Goal: Transaction & Acquisition: Purchase product/service

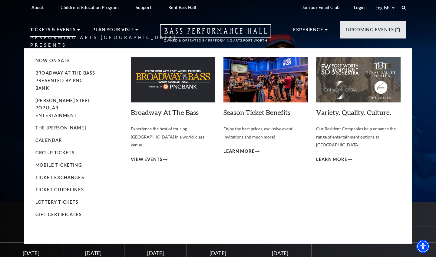
click at [60, 31] on p "Tickets & Events" at bounding box center [52, 31] width 45 height 11
click at [77, 30] on use at bounding box center [78, 30] width 3 height 2
click at [63, 61] on link "Now On Sale" at bounding box center [52, 60] width 35 height 5
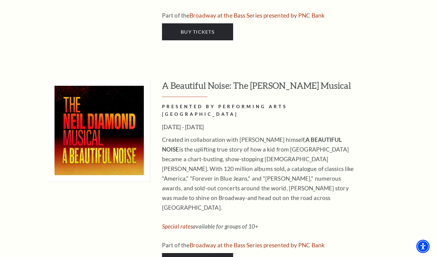
scroll to position [1142, 0]
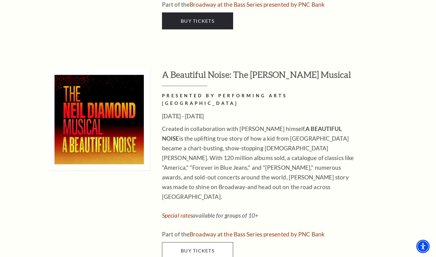
click at [193, 247] on span "Buy Tickets" at bounding box center [198, 250] width 34 height 6
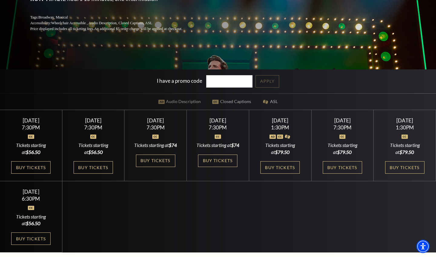
scroll to position [133, 0]
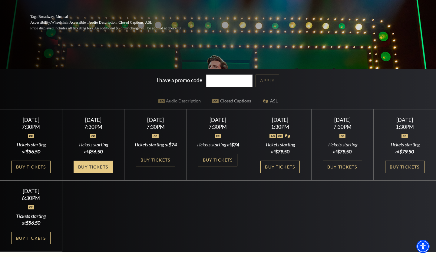
click at [103, 173] on link "Buy Tickets" at bounding box center [93, 166] width 39 height 12
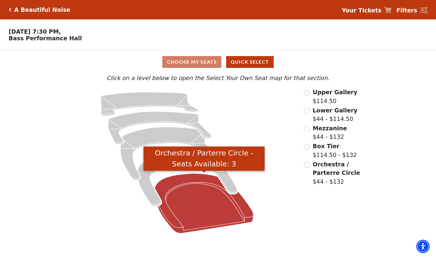
click at [210, 198] on icon "Orchestra / Parterre Circle - Seats Available: 3" at bounding box center [204, 203] width 99 height 60
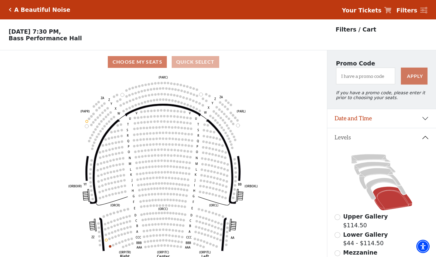
click at [185, 63] on button "Quick Select" at bounding box center [196, 62] width 48 height 12
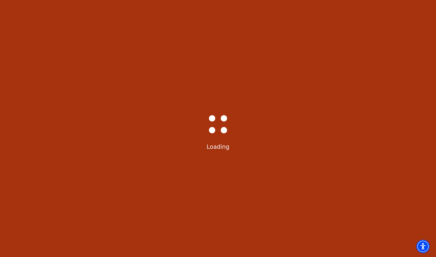
select select "6221"
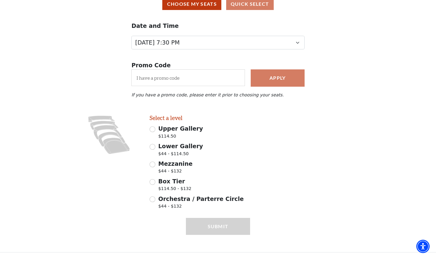
scroll to position [58, 0]
click at [154, 199] on input "Orchestra / Parterre Circle $44 - $132" at bounding box center [153, 199] width 6 height 6
radio input "true"
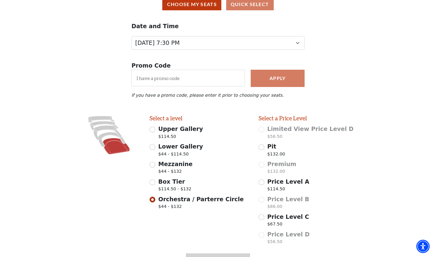
scroll to position [92, 0]
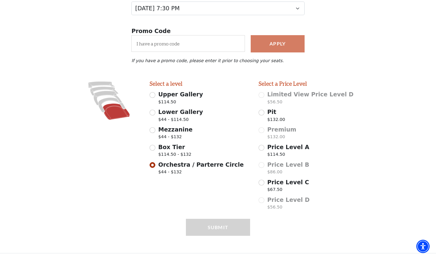
click at [262, 113] on input "Pit $132.00" at bounding box center [261, 113] width 6 height 6
radio input "true"
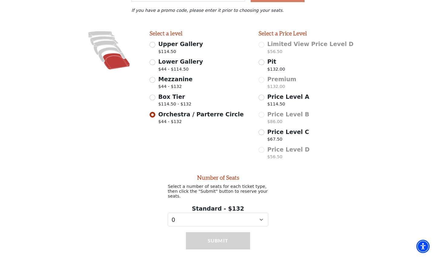
scroll to position [151, 0]
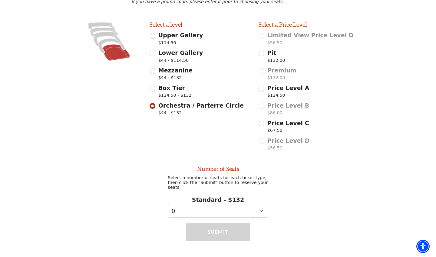
click at [260, 87] on input "Price Level A $114.50" at bounding box center [261, 89] width 6 height 6
radio input "true"
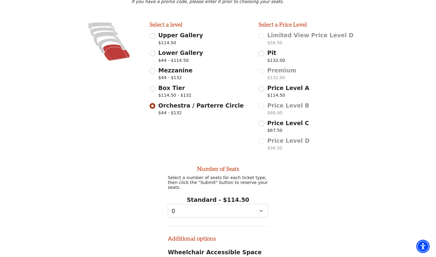
scroll to position [227, 0]
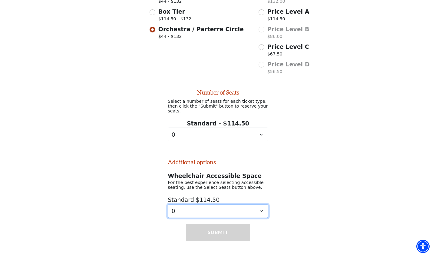
select select "3"
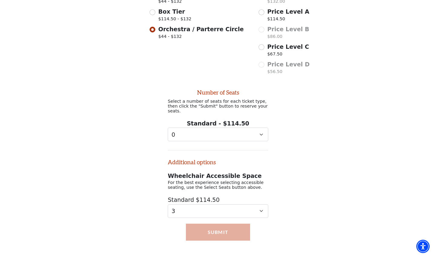
click at [193, 227] on button "Submit" at bounding box center [218, 231] width 64 height 17
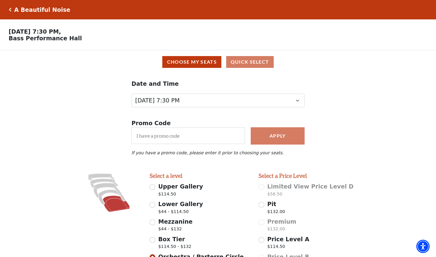
scroll to position [0, 0]
click at [180, 60] on button "Choose My Seats" at bounding box center [191, 62] width 59 height 12
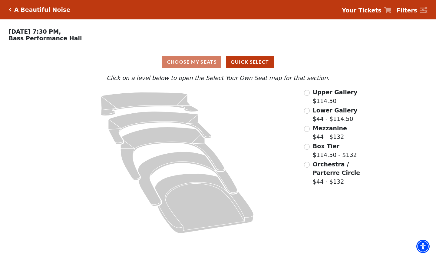
click at [308, 163] on input "Orchestra / Parterre Circle$44 - $132\a" at bounding box center [307, 165] width 6 height 6
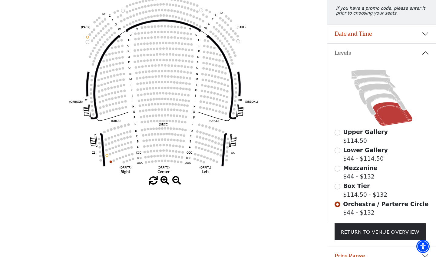
scroll to position [84, 0]
click at [336, 186] on input "Box Tier$114.50 - $132\a" at bounding box center [337, 187] width 6 height 6
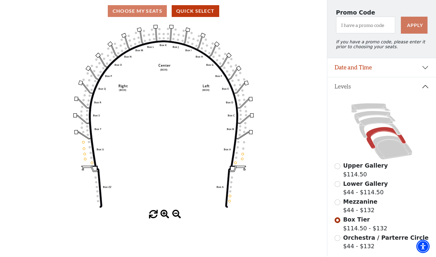
scroll to position [53, 0]
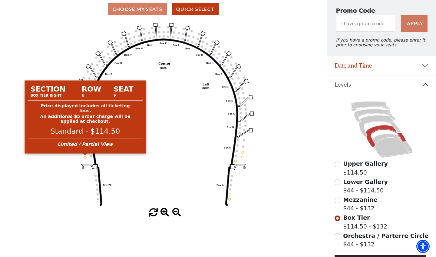
click at [86, 157] on circle at bounding box center [85, 157] width 2 height 2
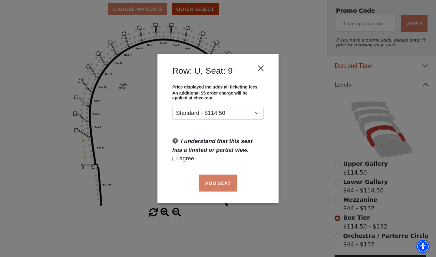
click at [259, 68] on button "Close" at bounding box center [261, 68] width 12 height 12
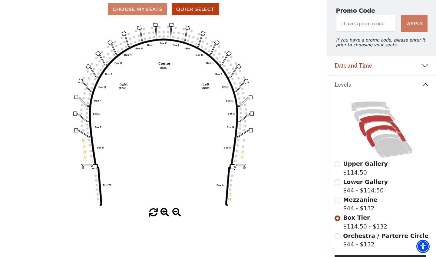
click at [370, 119] on icon at bounding box center [379, 125] width 41 height 21
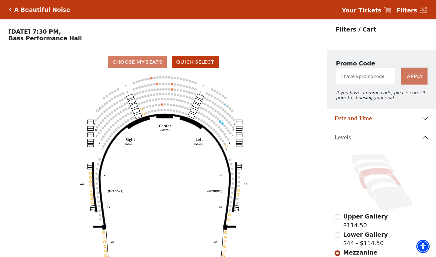
scroll to position [0, 0]
click at [12, 9] on div "A Beautiful Noise" at bounding box center [41, 9] width 59 height 7
click at [10, 9] on icon "Click here to go back to filters" at bounding box center [10, 10] width 3 height 4
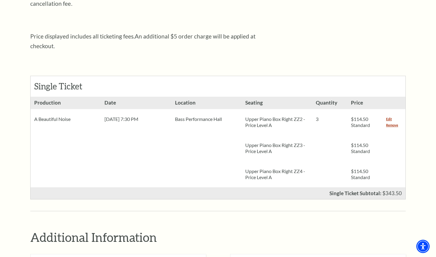
scroll to position [213, 0]
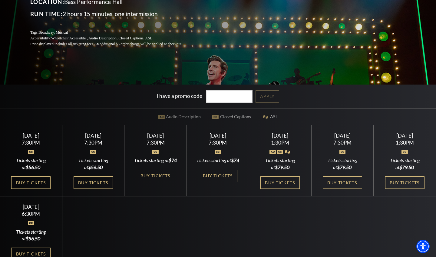
scroll to position [118, 0]
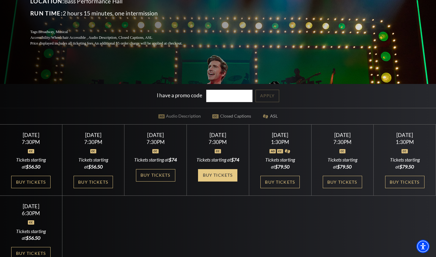
click at [220, 170] on link "Buy Tickets" at bounding box center [217, 175] width 39 height 12
click at [161, 179] on link "Buy Tickets" at bounding box center [155, 175] width 39 height 12
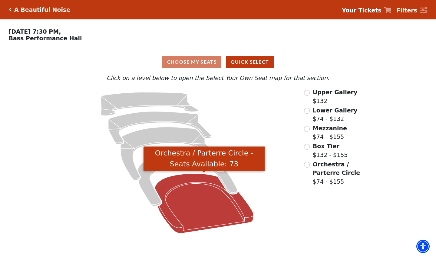
click at [217, 205] on icon "Orchestra / Parterre Circle - Seats Available: 73" at bounding box center [204, 203] width 99 height 60
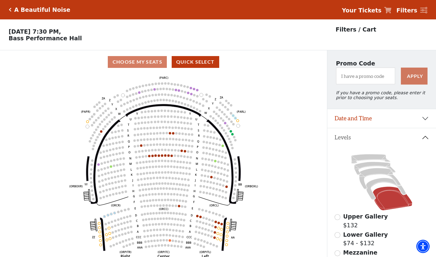
scroll to position [28, 0]
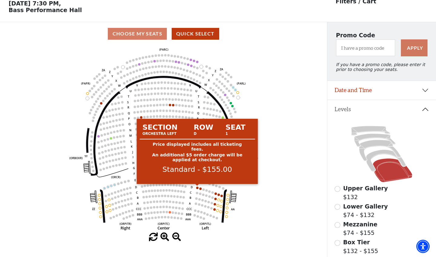
click at [196, 187] on circle at bounding box center [197, 187] width 2 height 2
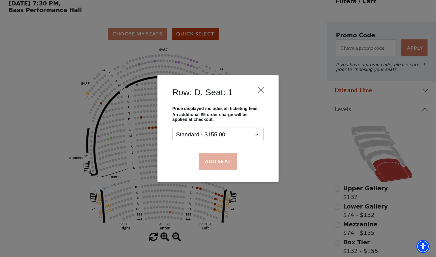
click at [214, 164] on button "Add Seat" at bounding box center [218, 161] width 39 height 17
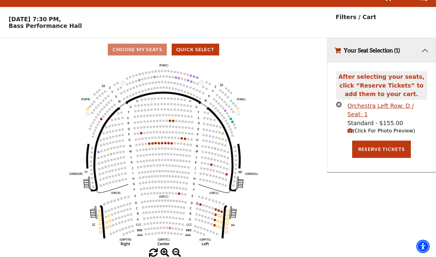
scroll to position [0, 0]
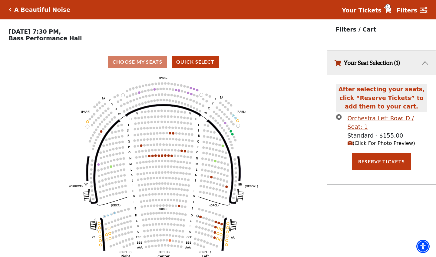
click at [199, 215] on icon "Left (ORPITL) Right (ORPITR) Center (ORPITC) ZZ AA YY BB ZA ZA (ORCL) (ORCR) (O…" at bounding box center [163, 167] width 294 height 187
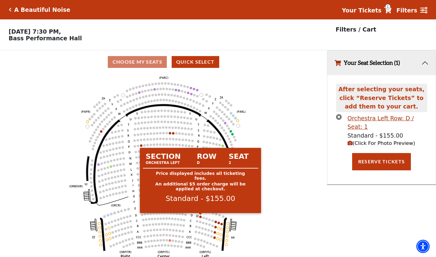
click at [201, 216] on circle at bounding box center [200, 216] width 2 height 2
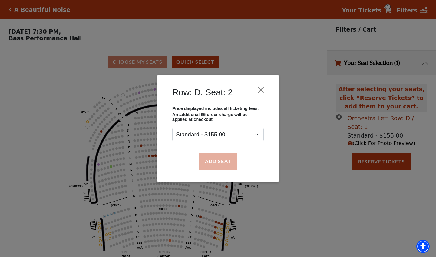
click at [222, 160] on button "Add Seat" at bounding box center [218, 161] width 39 height 17
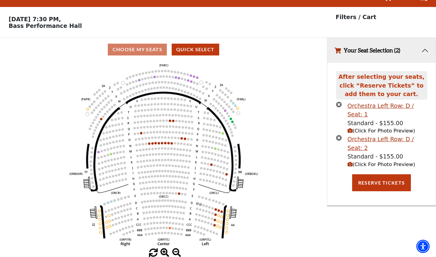
scroll to position [12, 0]
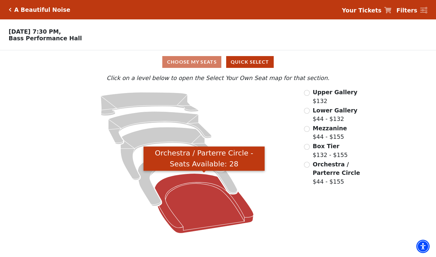
click at [167, 182] on icon "Orchestra / Parterre Circle - Seats Available: 28" at bounding box center [204, 203] width 99 height 60
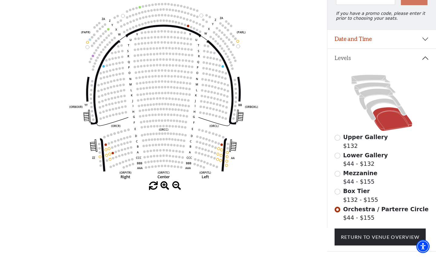
scroll to position [79, 0]
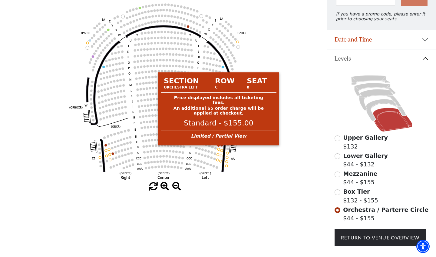
click at [218, 150] on circle at bounding box center [218, 149] width 2 height 2
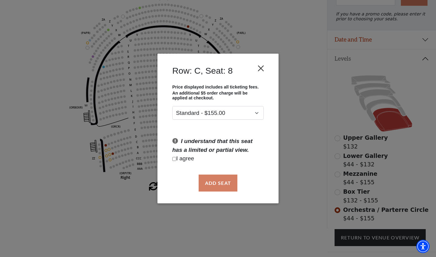
click at [259, 70] on button "Close" at bounding box center [261, 68] width 12 height 12
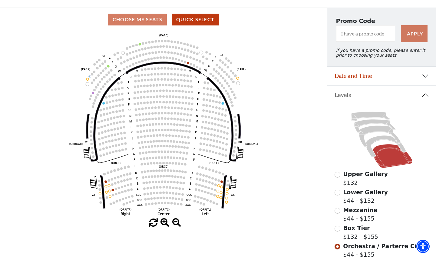
scroll to position [42, 0]
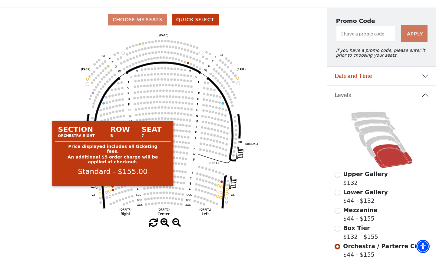
click at [113, 189] on circle at bounding box center [113, 190] width 2 height 2
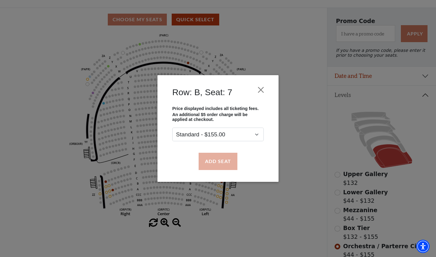
click at [209, 161] on button "Add Seat" at bounding box center [218, 161] width 39 height 17
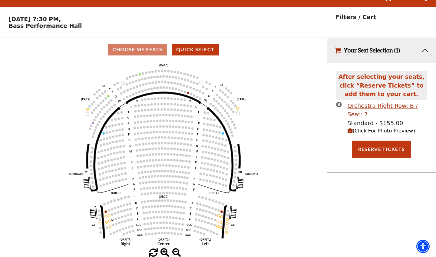
scroll to position [12, 0]
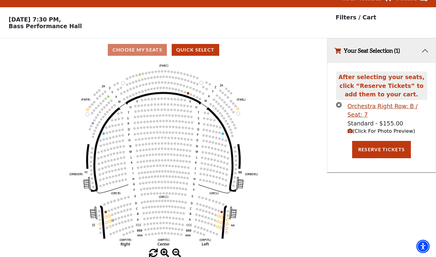
click at [109, 220] on use "Seat Selected" at bounding box center [109, 221] width 3 height 3
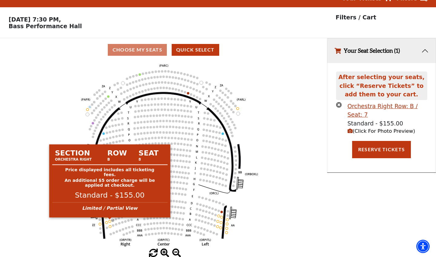
click at [110, 221] on circle at bounding box center [110, 221] width 2 height 2
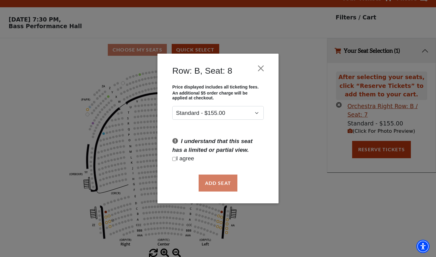
click at [173, 159] on input "Checkbox field" at bounding box center [174, 159] width 4 height 4
checkbox input "true"
click at [208, 179] on button "Add Seat" at bounding box center [218, 182] width 39 height 17
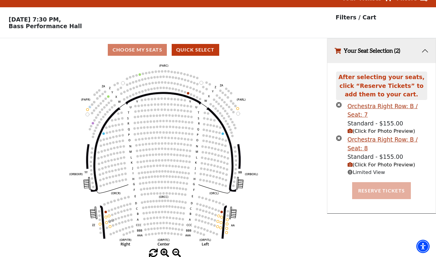
click at [381, 189] on button "Reserve Tickets" at bounding box center [381, 190] width 59 height 17
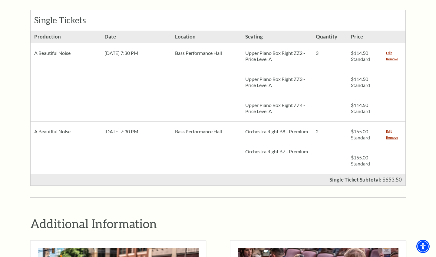
scroll to position [277, 0]
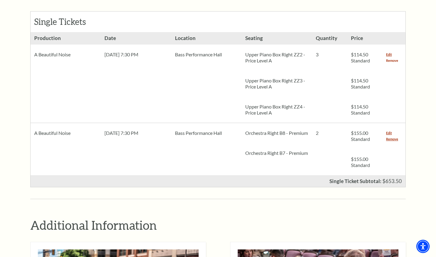
click at [393, 58] on link "Remove" at bounding box center [392, 61] width 12 height 6
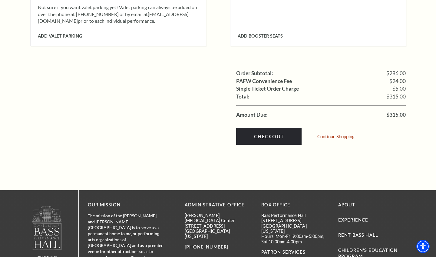
scroll to position [571, 0]
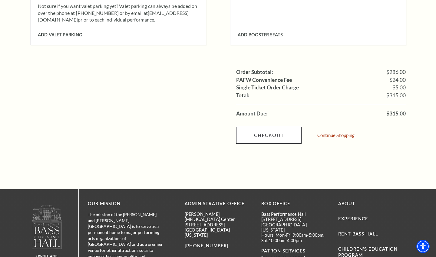
click at [296, 127] on link "Checkout" at bounding box center [268, 135] width 65 height 17
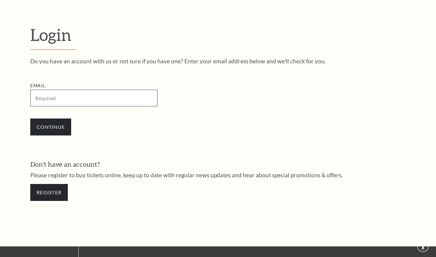
scroll to position [174, 0]
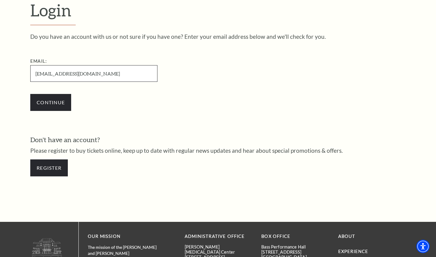
type input "[EMAIL_ADDRESS][DOMAIN_NAME]"
click at [51, 101] on input "Continue" at bounding box center [50, 102] width 41 height 17
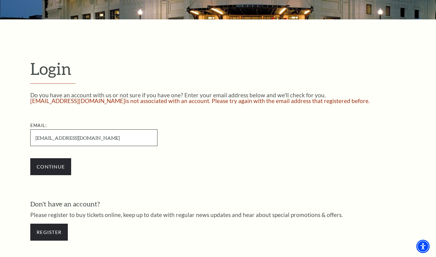
scroll to position [116, 0]
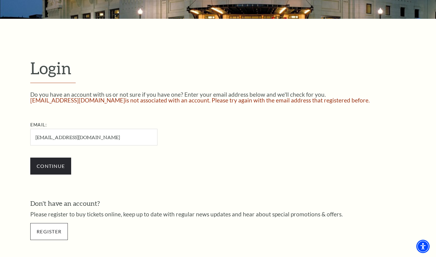
click at [58, 232] on link "Register" at bounding box center [49, 231] width 38 height 17
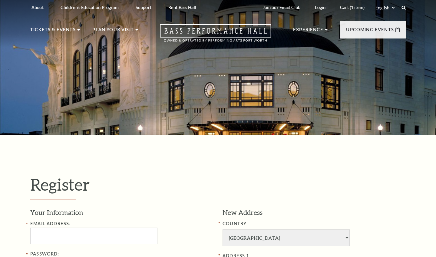
select select "1"
select select "TX"
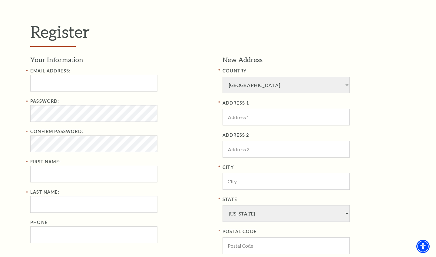
scroll to position [158, 0]
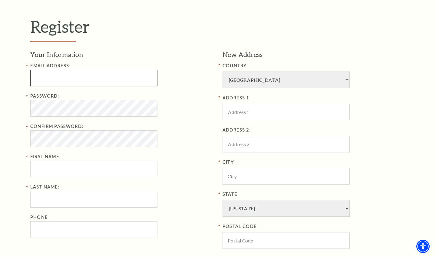
type input "jenzgermany@gmail.com"
click at [65, 110] on div "Search Register Your Information Email Address: jenzgermany@gmail.com Password:…" at bounding box center [218, 170] width 436 height 663
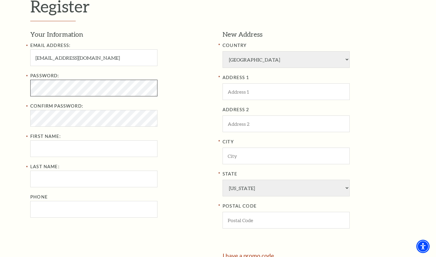
scroll to position [179, 0]
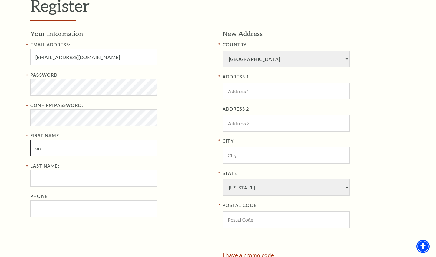
type input "e"
type input "[PERSON_NAME]"
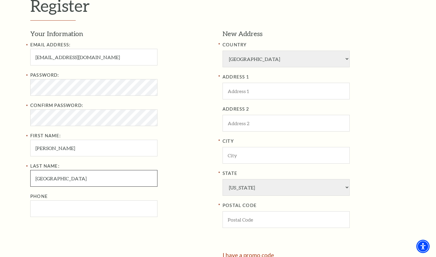
type input "[GEOGRAPHIC_DATA]"
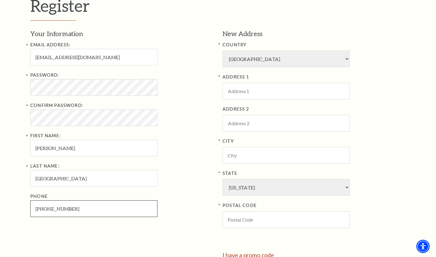
type input "817-271-3936"
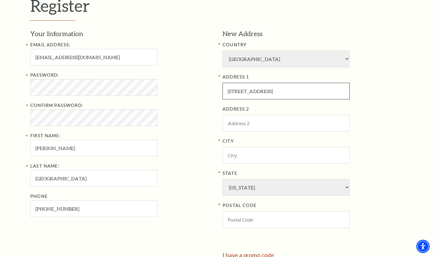
type input "[STREET_ADDRESS]"
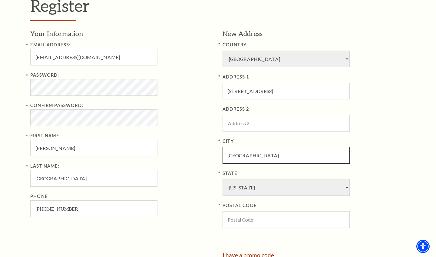
type input "[GEOGRAPHIC_DATA]"
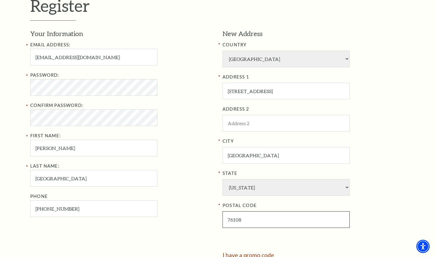
type input "76108"
click at [292, 232] on div "New Address COUNTRY Afghanistan Albania Algeria Andorra Angola Antigua and Barb…" at bounding box center [312, 140] width 188 height 223
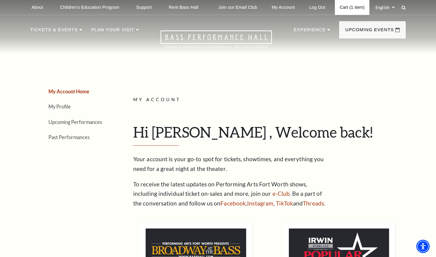
click at [343, 8] on link "Cart (1 item)" at bounding box center [352, 7] width 35 height 15
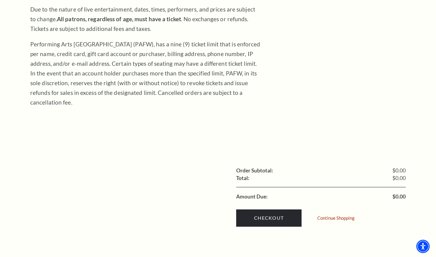
scroll to position [125, 0]
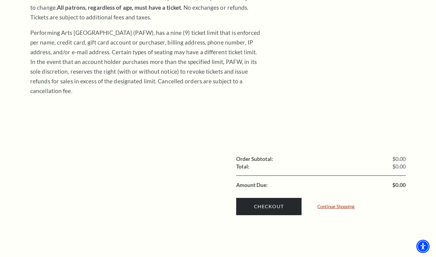
click at [330, 204] on link "Continue Shopping" at bounding box center [335, 206] width 37 height 5
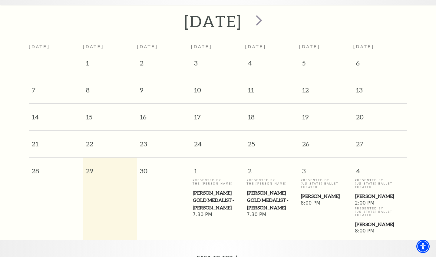
scroll to position [132, 0]
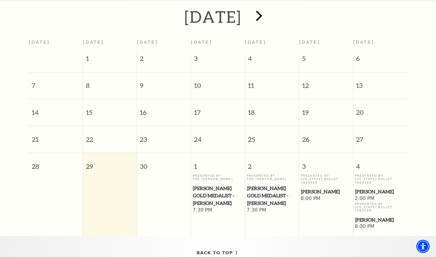
click at [268, 9] on span "next" at bounding box center [258, 15] width 17 height 17
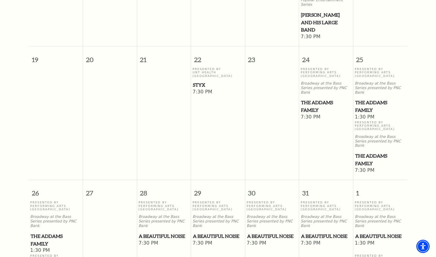
scroll to position [357, 0]
click at [263, 214] on p "Broadway at the Bass Series presented by PNC Bank" at bounding box center [272, 220] width 51 height 13
click at [261, 232] on span "A Beautiful Noise" at bounding box center [272, 236] width 50 height 8
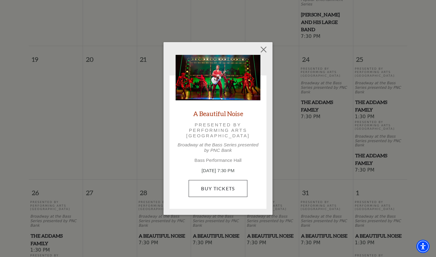
click at [246, 188] on link "Buy Tickets" at bounding box center [218, 188] width 58 height 17
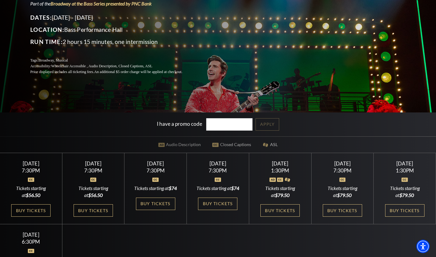
scroll to position [91, 0]
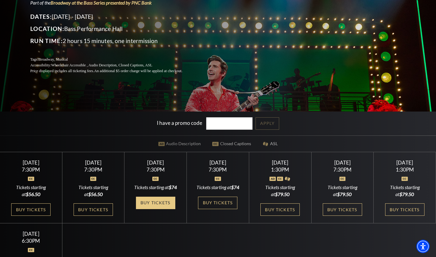
click at [155, 207] on link "Buy Tickets" at bounding box center [155, 202] width 39 height 12
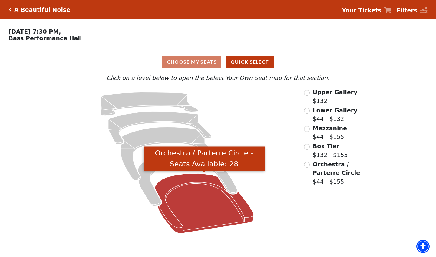
click at [197, 199] on icon "Orchestra / Parterre Circle - Seats Available: 28" at bounding box center [204, 203] width 99 height 60
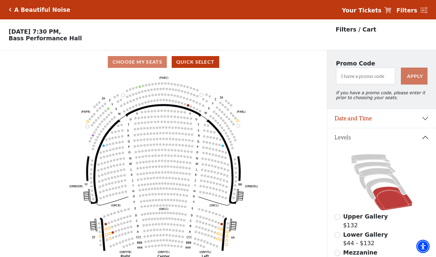
scroll to position [28, 0]
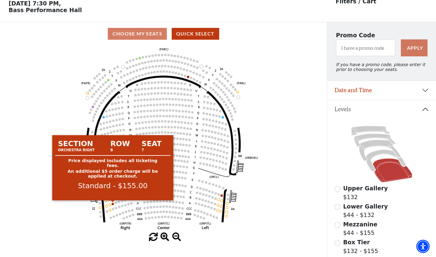
click at [113, 203] on circle at bounding box center [113, 203] width 2 height 2
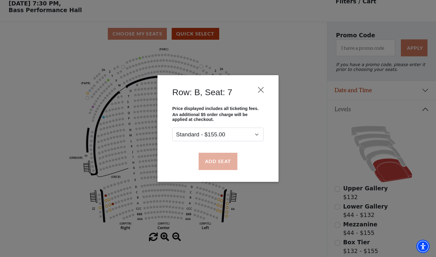
click at [219, 160] on button "Add Seat" at bounding box center [218, 161] width 39 height 17
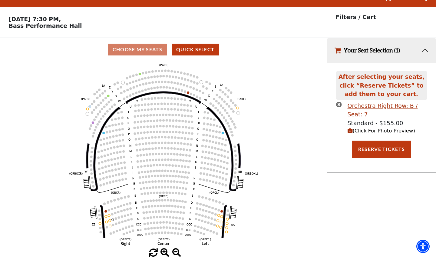
scroll to position [0, 0]
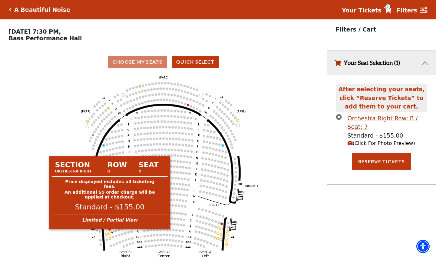
click at [109, 232] on circle at bounding box center [110, 233] width 2 height 2
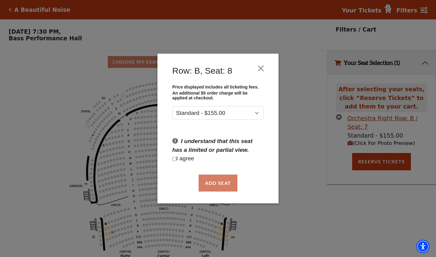
click at [174, 157] on input "Checkbox field" at bounding box center [174, 159] width 4 height 4
checkbox input "true"
click at [202, 179] on button "Add Seat" at bounding box center [218, 182] width 39 height 17
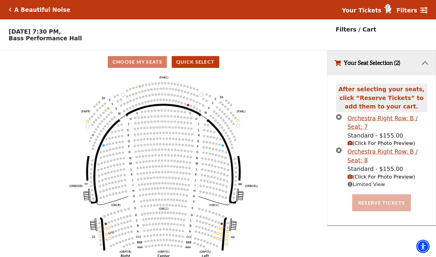
click at [373, 201] on button "Reserve Tickets" at bounding box center [381, 202] width 59 height 17
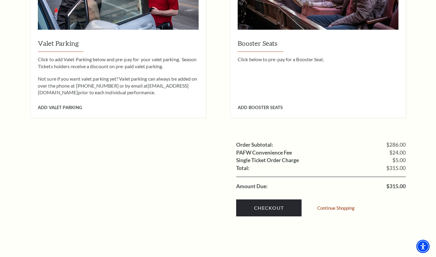
scroll to position [530, 0]
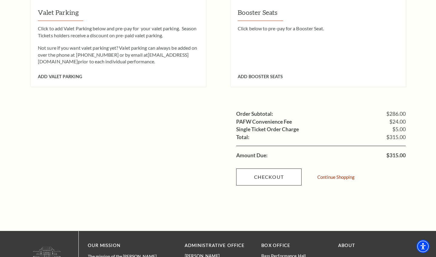
click at [291, 168] on link "Checkout" at bounding box center [268, 176] width 65 height 17
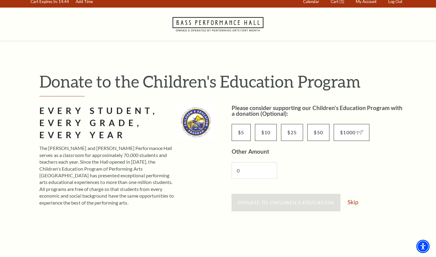
scroll to position [15, 0]
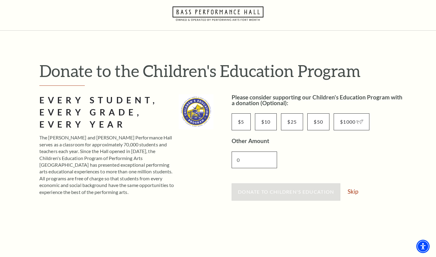
click at [258, 159] on input "0" at bounding box center [254, 159] width 45 height 17
click at [353, 192] on link "Skip" at bounding box center [352, 191] width 11 height 6
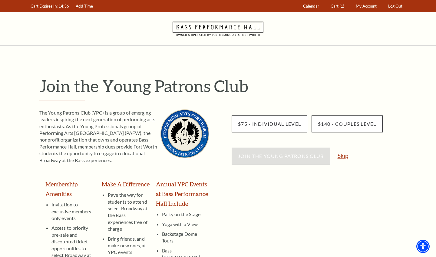
click at [344, 156] on link "Skip" at bounding box center [342, 156] width 11 height 6
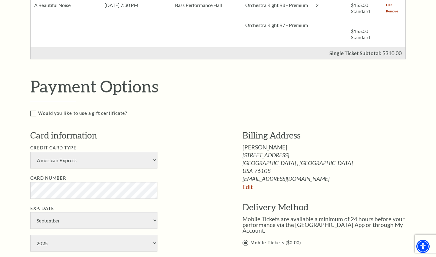
scroll to position [208, 0]
select select "25"
select select "2"
select select "2028"
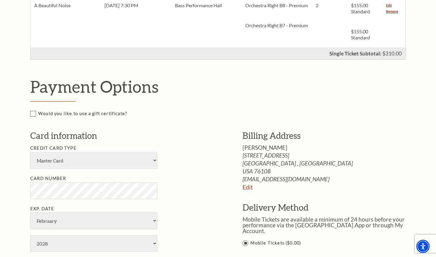
type input "964"
click at [210, 225] on ul "Credit Card Type American Express Visa Master Card Discover Card Number Exp. Da…" at bounding box center [127, 228] width 194 height 168
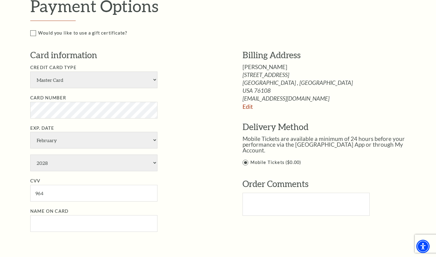
scroll to position [289, 0]
click at [148, 215] on input "Name on Card" at bounding box center [93, 223] width 127 height 17
type input "[PERSON_NAME] A [GEOGRAPHIC_DATA]"
click at [199, 208] on div "Payment Options Would you like to use a gift certificate? Gift Certificate Numb…" at bounding box center [224, 122] width 388 height 253
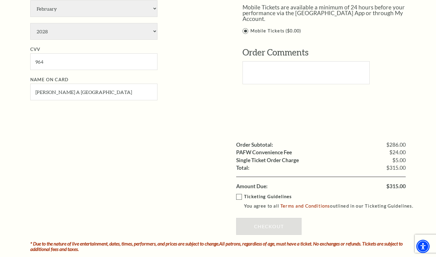
scroll to position [423, 0]
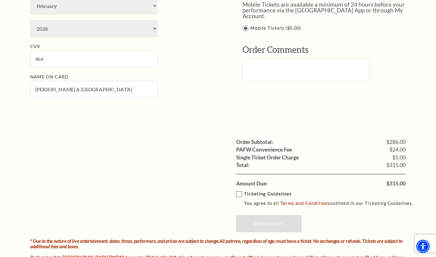
click at [240, 190] on label "Ticketing Guidelines You agree to all Terms and Conditions outlined in our Tick…" at bounding box center [327, 198] width 183 height 17
click at [0, 0] on input "Ticketing Guidelines You agree to all Terms and Conditions outlined in our Tick…" at bounding box center [0, 0] width 0 height 0
click at [258, 215] on link "Checkout" at bounding box center [268, 223] width 65 height 17
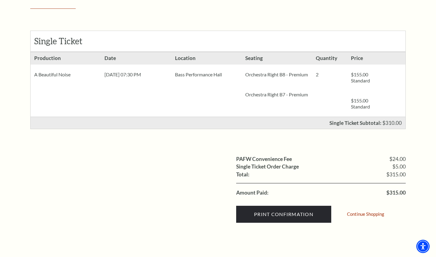
scroll to position [101, 0]
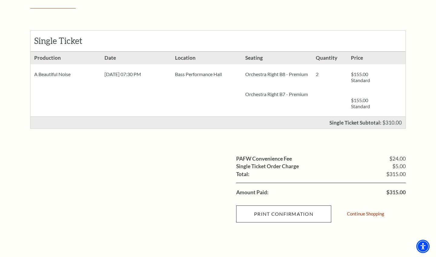
click at [253, 211] on input "Print Confirmation" at bounding box center [283, 213] width 95 height 17
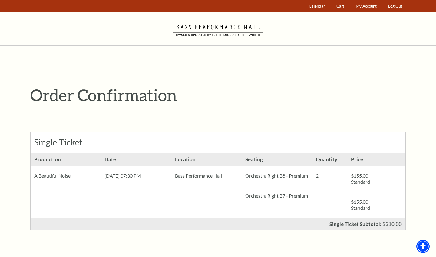
scroll to position [0, 0]
